Goal: Transaction & Acquisition: Purchase product/service

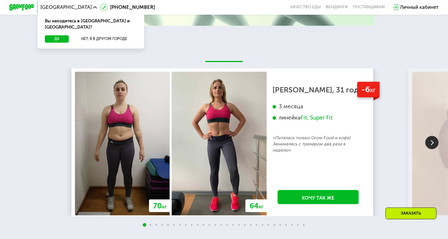
scroll to position [649, 0]
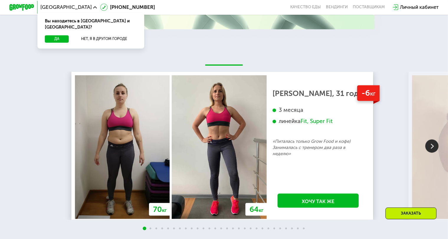
click at [433, 152] on img at bounding box center [431, 146] width 13 height 13
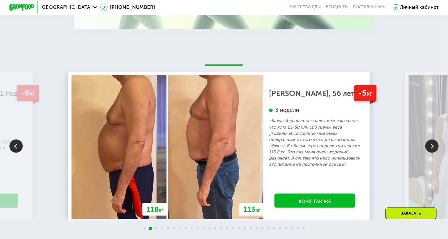
click at [433, 152] on img at bounding box center [431, 146] width 13 height 13
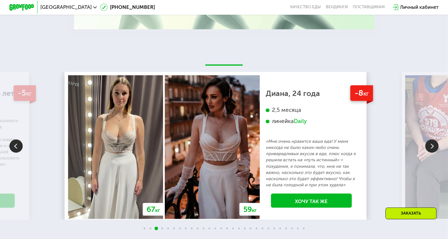
click at [433, 152] on img at bounding box center [431, 146] width 13 height 13
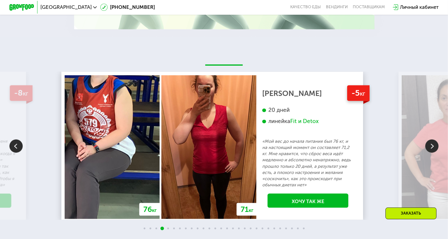
click at [433, 152] on img at bounding box center [431, 146] width 13 height 13
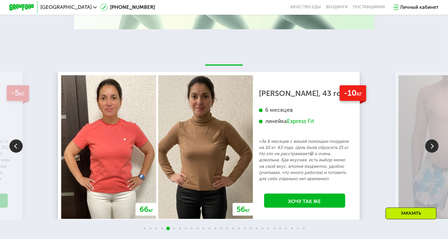
click at [433, 152] on img at bounding box center [431, 146] width 13 height 13
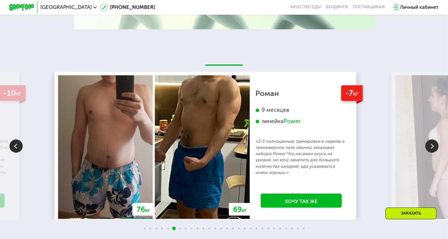
click at [433, 152] on img at bounding box center [431, 146] width 13 height 13
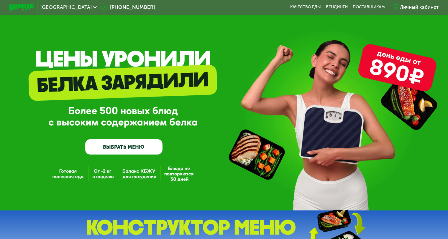
scroll to position [0, 0]
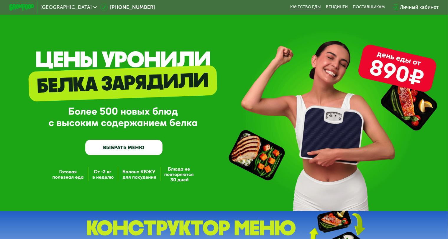
click at [310, 7] on link "Качество еды" at bounding box center [305, 7] width 31 height 5
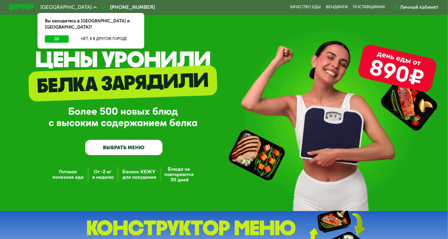
click at [137, 150] on link "ВЫБРАТЬ МЕНЮ" at bounding box center [124, 148] width 78 height 16
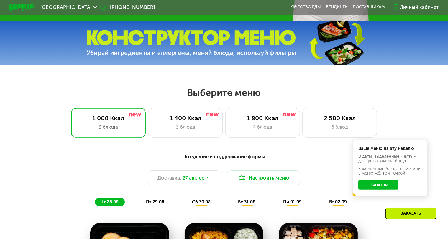
scroll to position [265, 0]
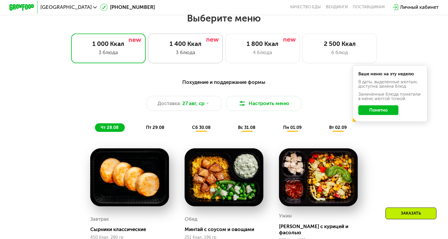
click at [207, 47] on div "1 400 Ккал" at bounding box center [186, 43] width 62 height 7
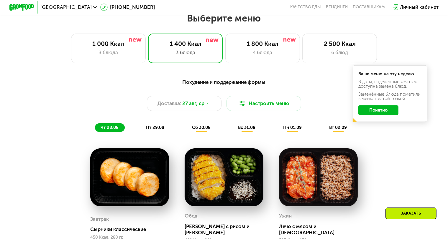
click at [383, 115] on button "Понятно" at bounding box center [378, 111] width 40 height 10
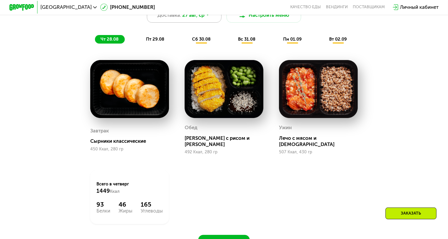
scroll to position [324, 0]
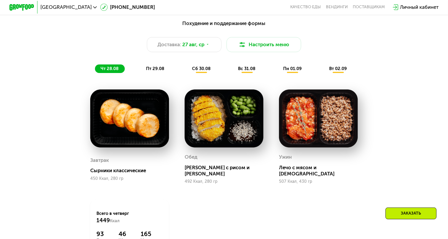
click at [186, 73] on div "пт 29.08" at bounding box center [201, 69] width 30 height 9
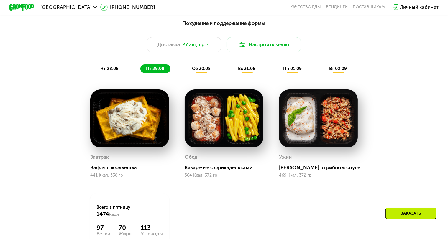
click at [197, 71] on span "сб 30.08" at bounding box center [201, 68] width 19 height 5
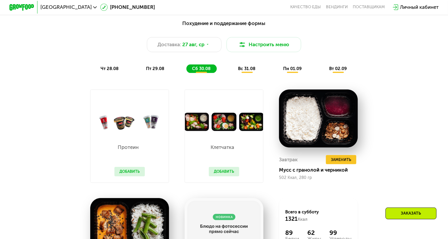
scroll to position [354, 0]
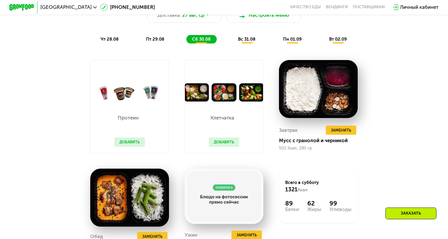
click at [247, 42] on span "вс 31.08" at bounding box center [246, 39] width 17 height 5
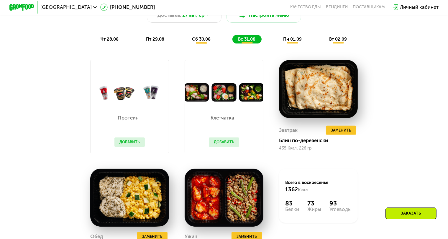
click at [291, 41] on span "пн 01.09" at bounding box center [292, 39] width 19 height 5
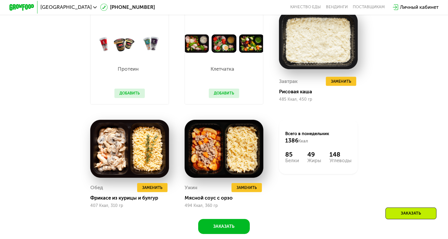
scroll to position [324, 0]
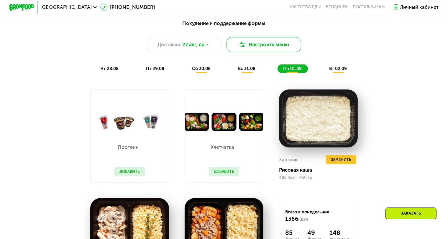
click at [247, 46] on button "Настроить меню" at bounding box center [263, 44] width 75 height 15
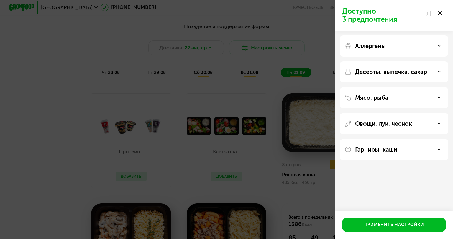
click at [439, 11] on icon at bounding box center [440, 13] width 5 height 5
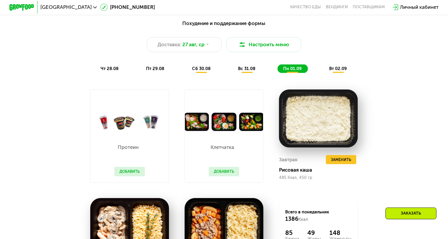
click at [338, 71] on span "вт 02.09" at bounding box center [338, 68] width 18 height 5
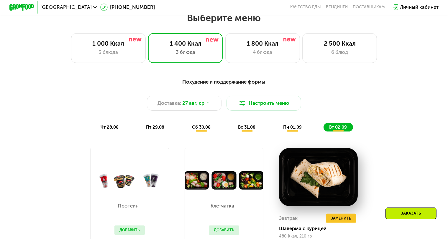
scroll to position [265, 0]
click at [137, 56] on div "3 блюда" at bounding box center [109, 52] width 62 height 7
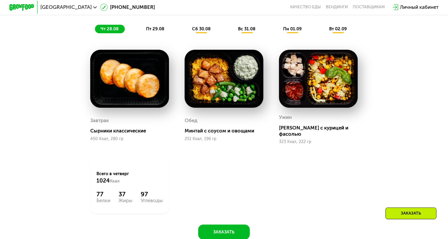
scroll to position [354, 0]
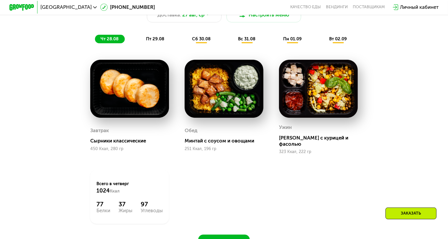
click at [159, 42] on span "пт 29.08" at bounding box center [155, 38] width 18 height 5
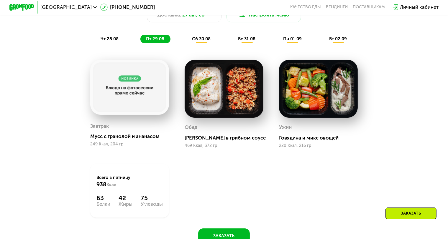
click at [196, 42] on span "сб 30.08" at bounding box center [201, 38] width 19 height 5
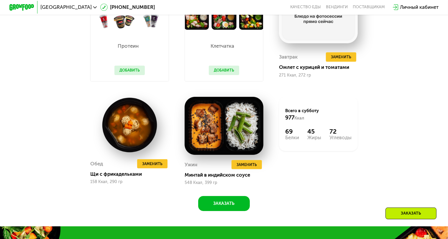
scroll to position [324, 0]
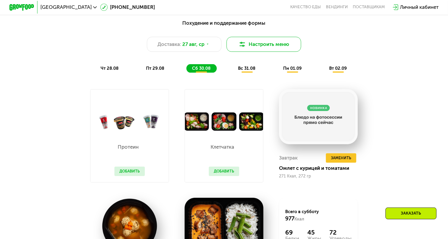
click at [254, 50] on button "Настроить меню" at bounding box center [263, 44] width 75 height 15
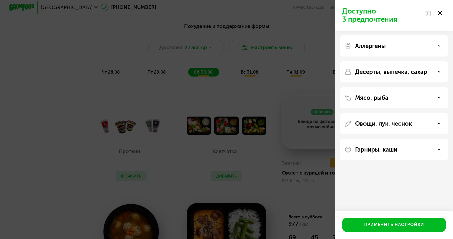
click at [442, 13] on icon at bounding box center [440, 13] width 5 height 5
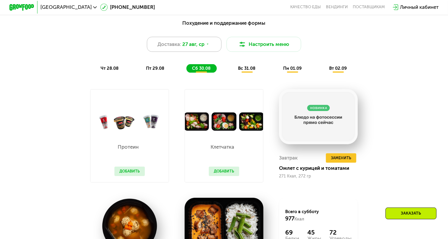
click at [211, 45] on div "Доставка: 27 авг, ср" at bounding box center [184, 44] width 75 height 15
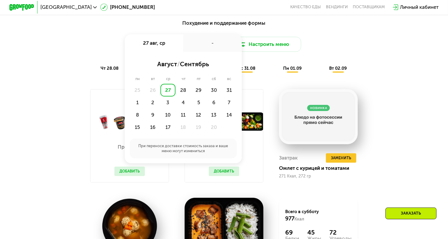
click at [309, 52] on div "Доставка: 27 авг, ср 27 авг, ср - август / сентябрь пн вт ср чт пт сб вс 25 26 …" at bounding box center [224, 44] width 368 height 15
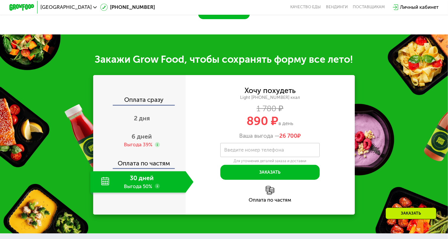
scroll to position [678, 0]
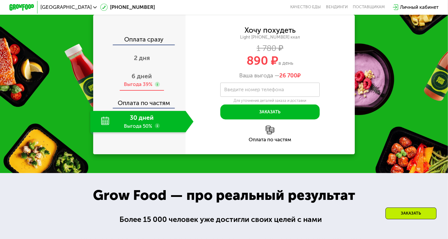
click at [143, 80] on span "6 дней" at bounding box center [142, 76] width 20 height 7
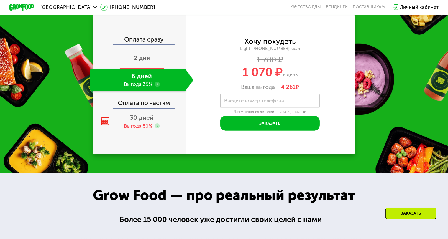
click at [148, 62] on span "2 дня" at bounding box center [142, 57] width 16 height 7
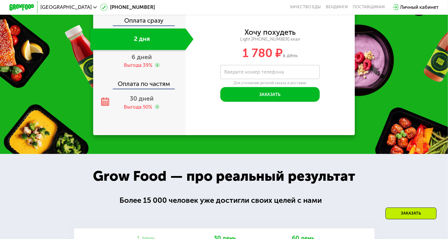
scroll to position [638, 0]
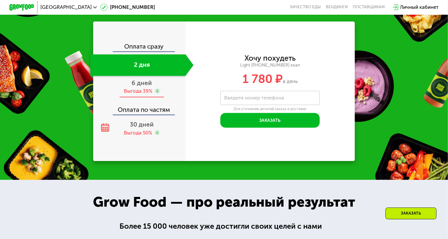
click at [144, 81] on span "6 дней" at bounding box center [142, 82] width 20 height 7
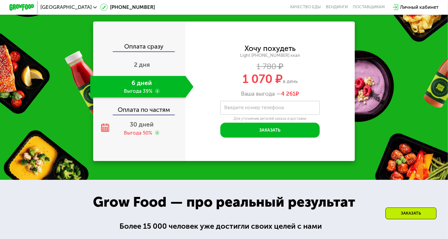
click at [145, 50] on div "Оплата сразу" at bounding box center [139, 47] width 91 height 8
click at [149, 45] on div "Оплата сразу" at bounding box center [139, 47] width 91 height 8
click at [142, 126] on span "30 дней" at bounding box center [142, 124] width 24 height 7
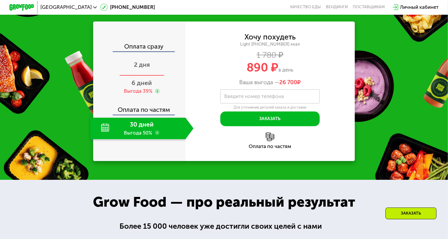
click at [141, 63] on span "2 дня" at bounding box center [142, 64] width 16 height 7
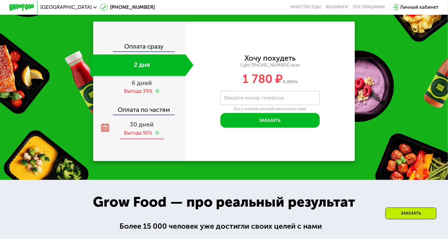
click at [149, 123] on span "30 дней" at bounding box center [142, 124] width 24 height 7
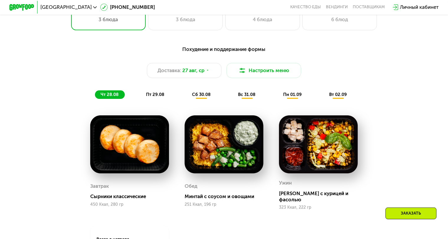
scroll to position [226, 0]
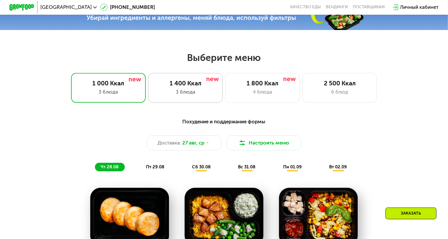
click at [183, 91] on div "3 блюда" at bounding box center [186, 91] width 62 height 7
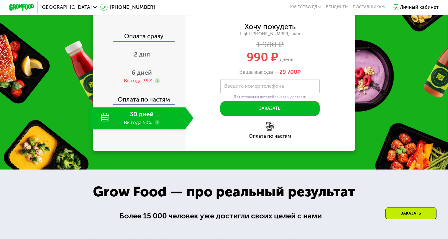
scroll to position [638, 0]
